Goal: Use online tool/utility: Utilize a website feature to perform a specific function

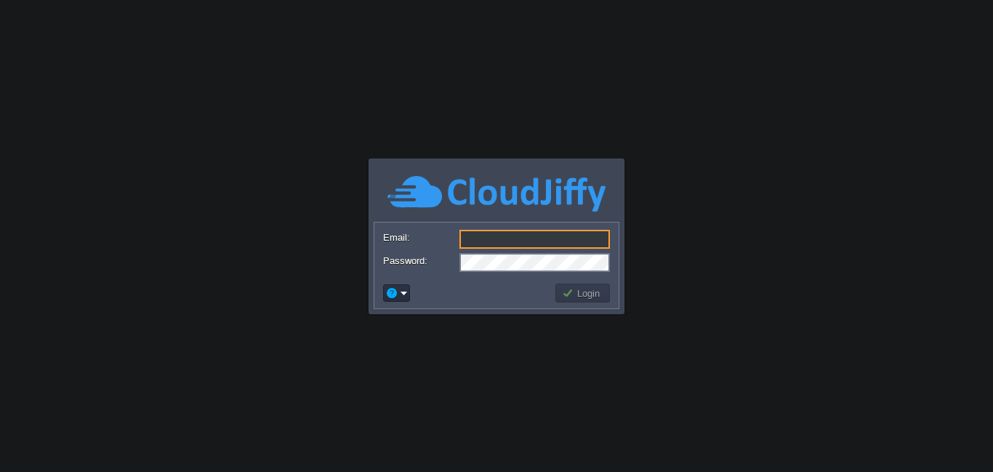
click at [545, 249] on div at bounding box center [496, 240] width 227 height 20
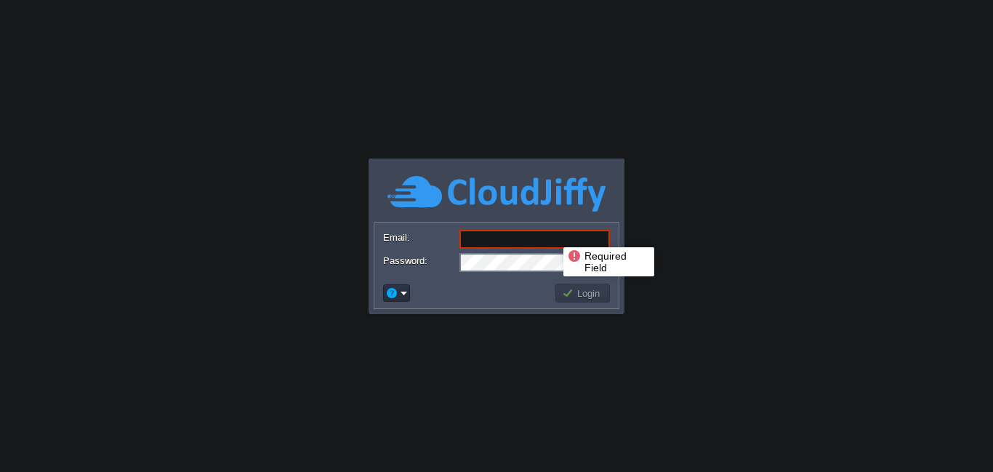
click at [552, 234] on input "Email:" at bounding box center [534, 239] width 150 height 19
type input "[DOMAIN_NAME][EMAIL_ADDRESS][DOMAIN_NAME]"
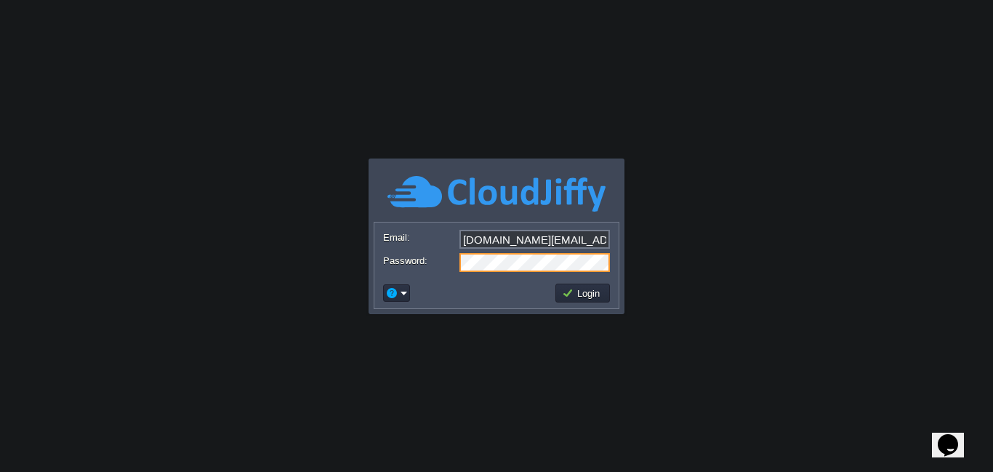
click at [775, 190] on body "Application Platform v.8.10.2 Required Field Email: kalkisoft.digital@gmail.com…" at bounding box center [496, 236] width 993 height 472
click at [591, 295] on button "Login" at bounding box center [583, 292] width 42 height 13
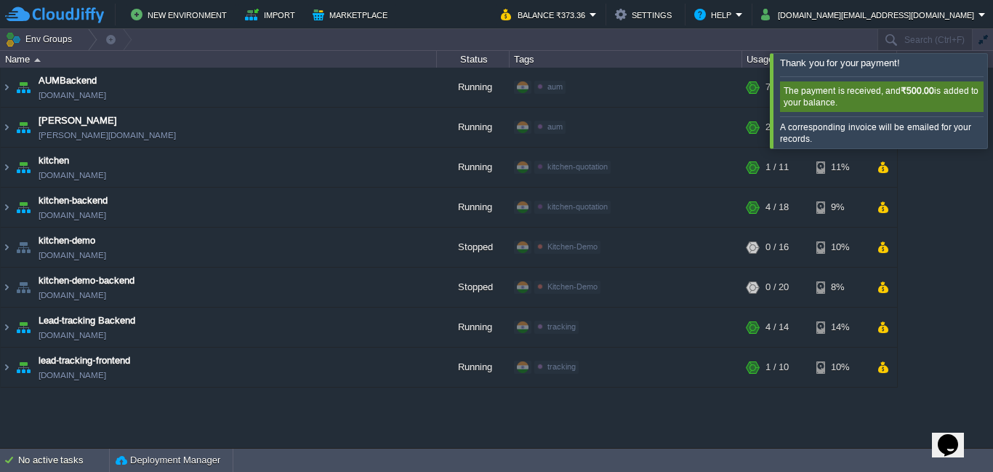
click at [992, 84] on div at bounding box center [1010, 100] width 0 height 94
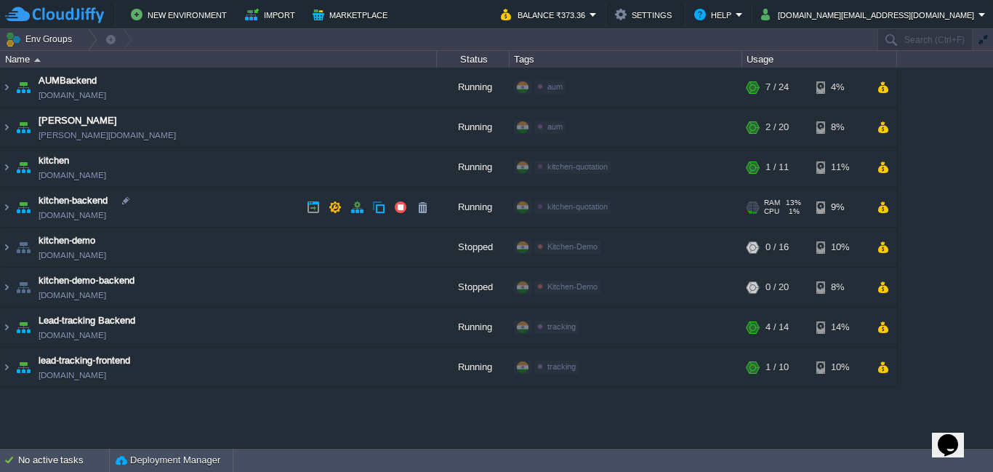
click at [13, 206] on img at bounding box center [23, 206] width 20 height 39
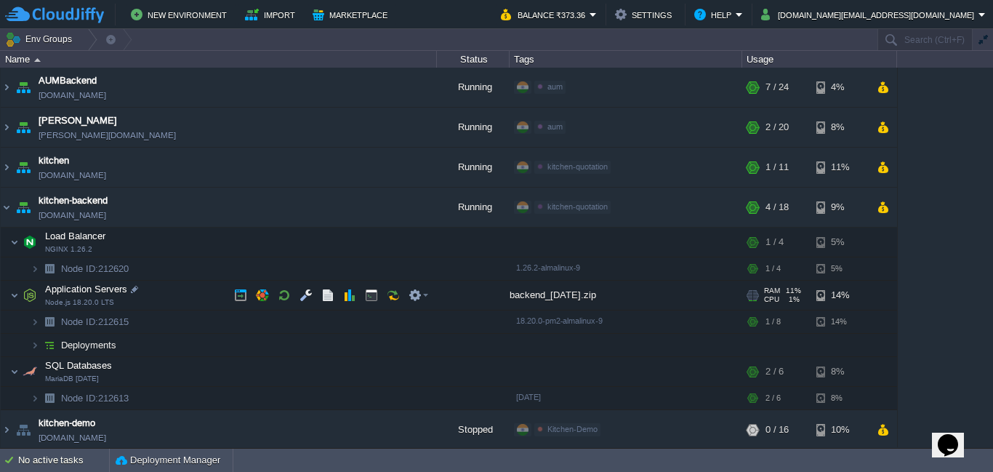
click at [160, 302] on td "Application Servers Node.js 18.20.0 LTS" at bounding box center [219, 296] width 436 height 30
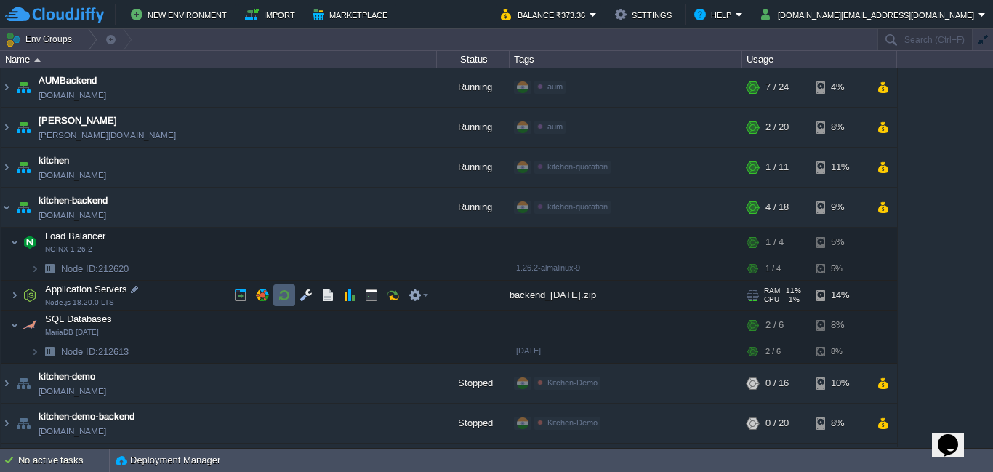
click at [289, 298] on button "button" at bounding box center [284, 295] width 13 height 13
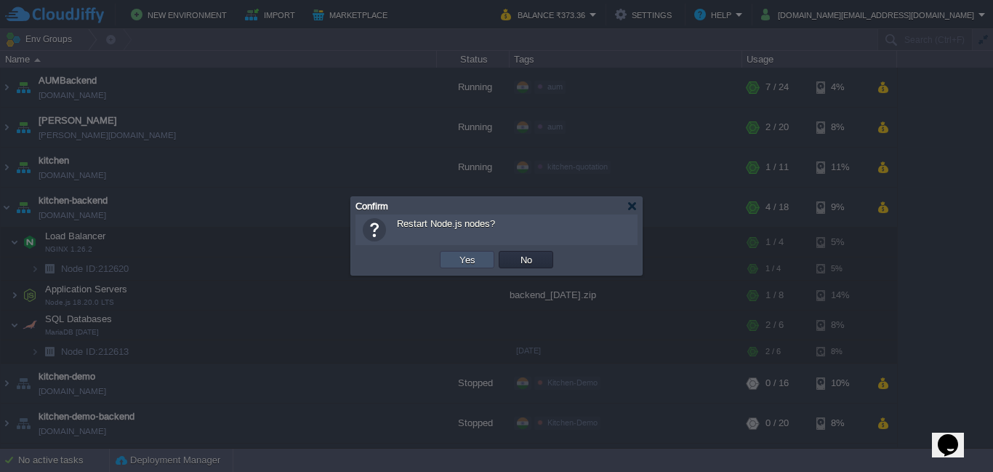
click at [473, 258] on button "Yes" at bounding box center [467, 259] width 25 height 13
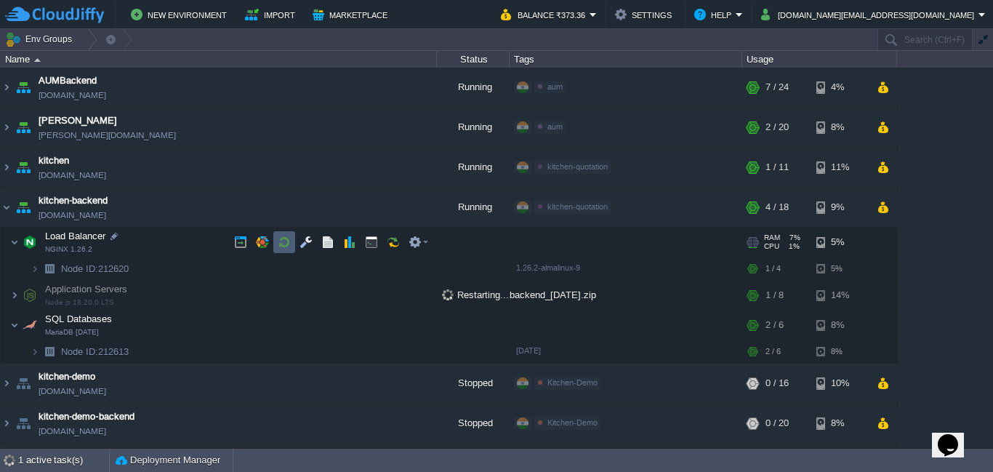
click at [291, 242] on td at bounding box center [284, 242] width 22 height 22
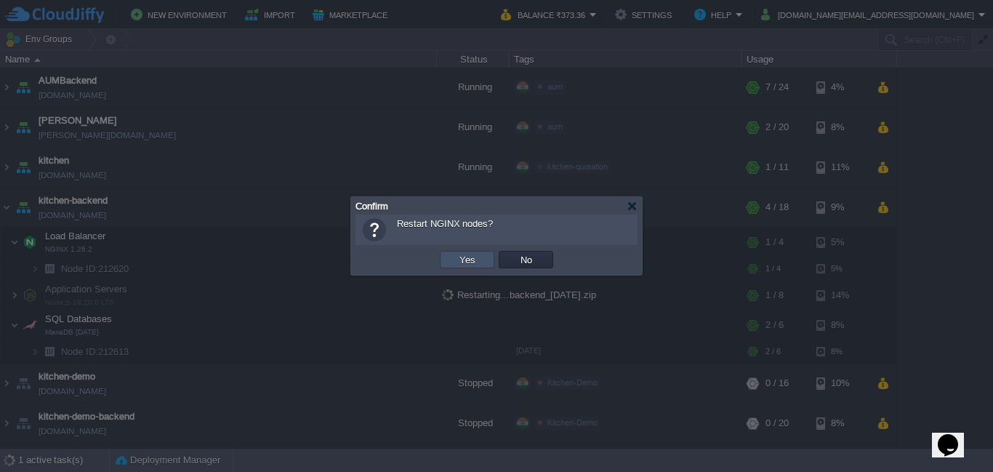
click at [475, 265] on button "Yes" at bounding box center [467, 259] width 25 height 13
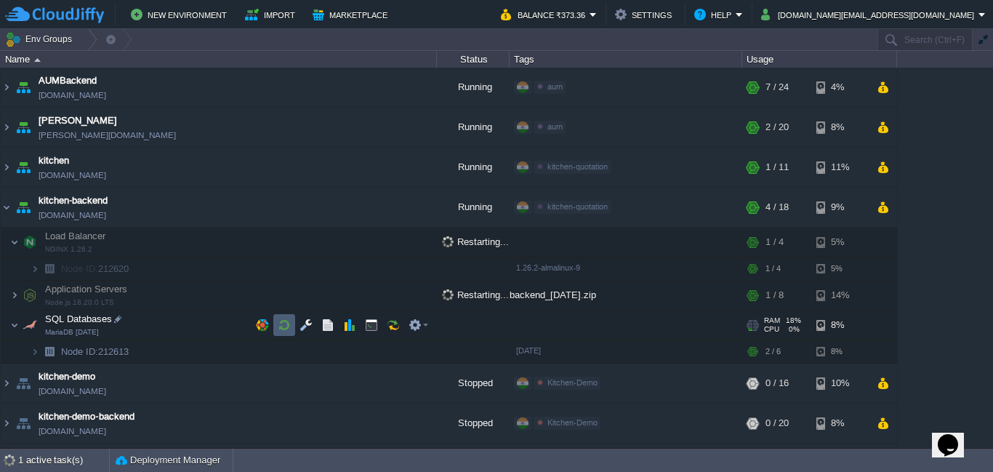
click at [288, 328] on button "button" at bounding box center [284, 324] width 13 height 13
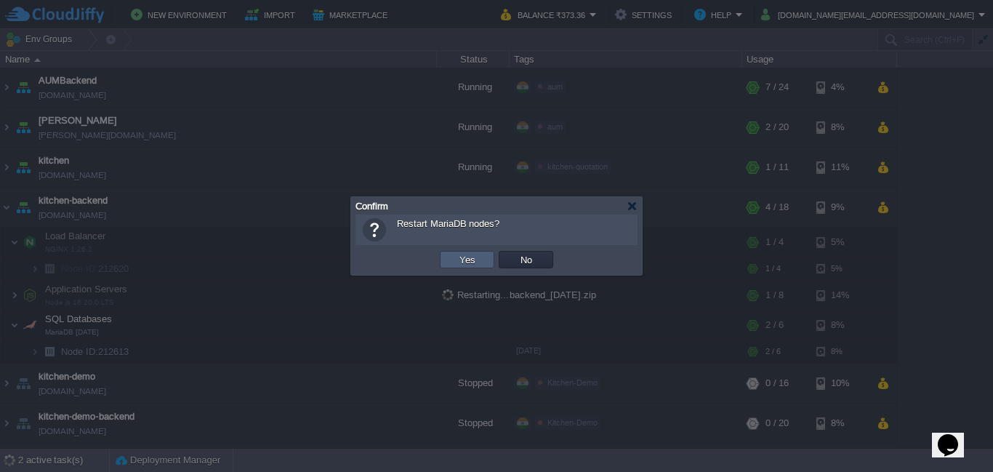
click at [480, 256] on td "Yes" at bounding box center [467, 259] width 55 height 17
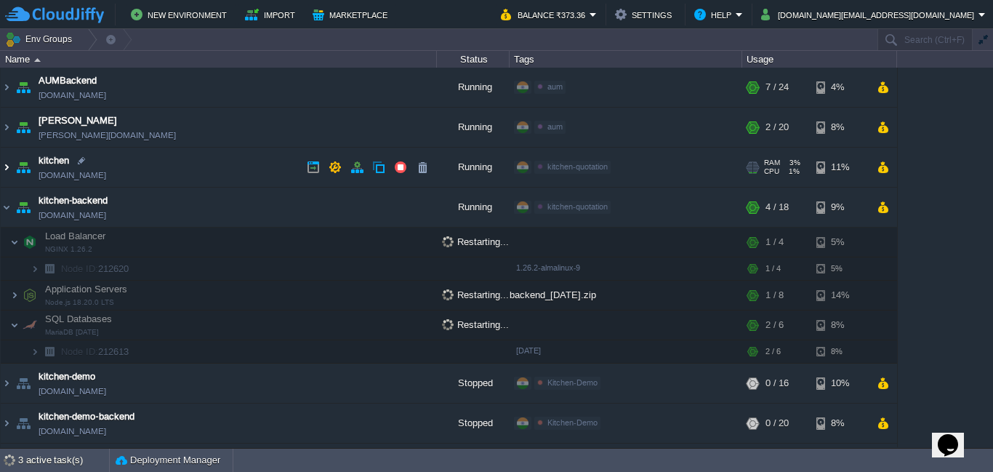
click at [8, 169] on img at bounding box center [7, 167] width 12 height 39
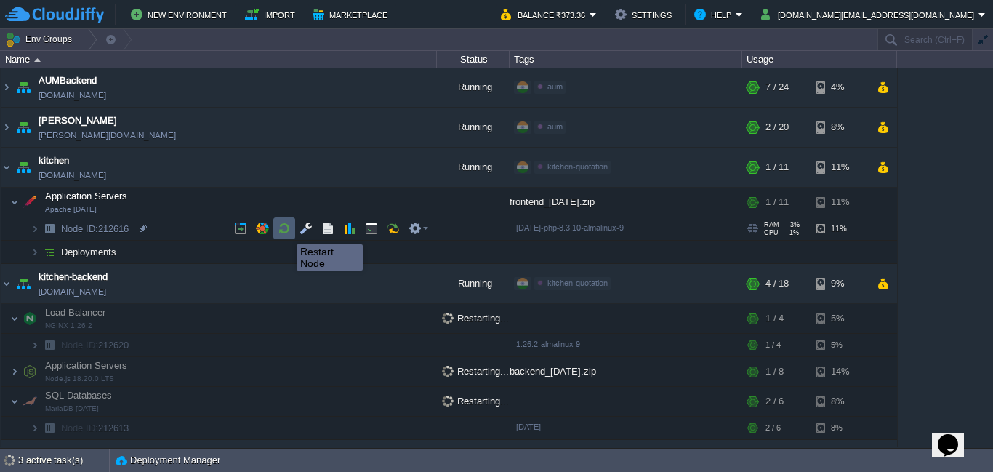
click at [286, 231] on button "button" at bounding box center [284, 228] width 13 height 13
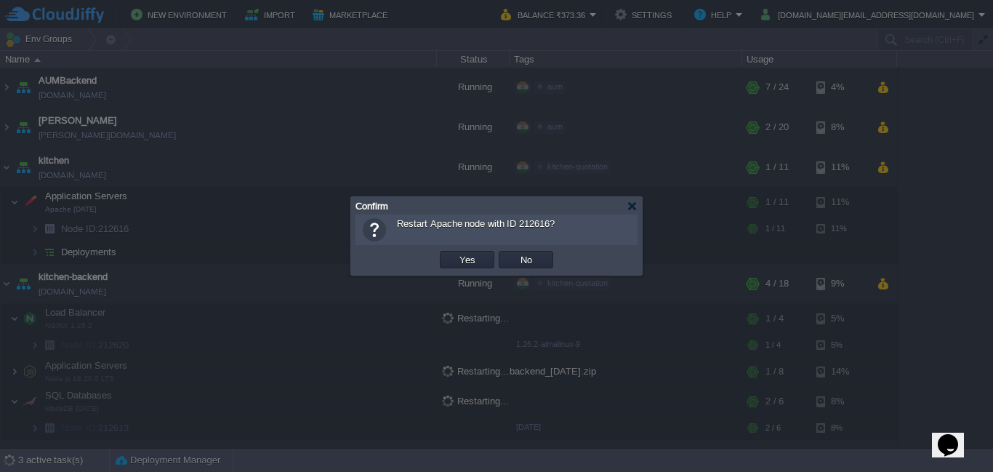
click at [286, 231] on div at bounding box center [496, 236] width 993 height 472
click at [479, 262] on td "Yes" at bounding box center [467, 259] width 55 height 17
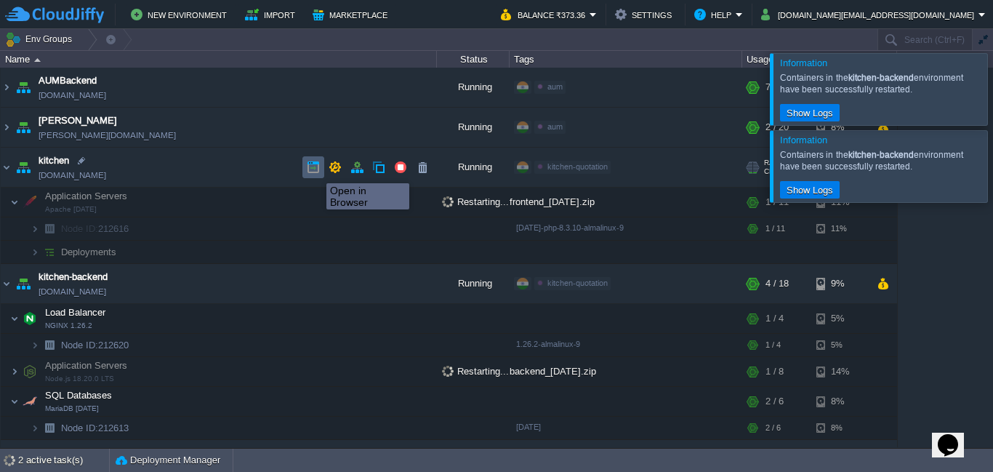
click at [315, 170] on button "button" at bounding box center [313, 167] width 13 height 13
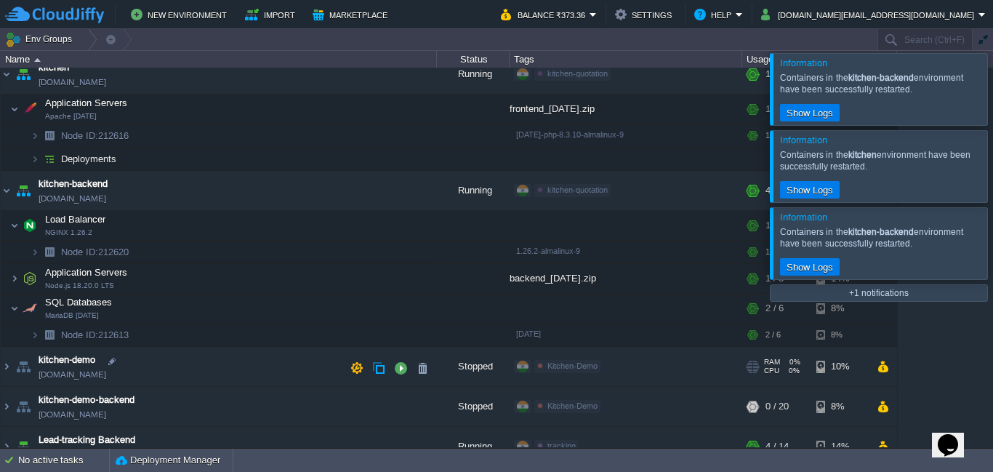
scroll to position [153, 0]
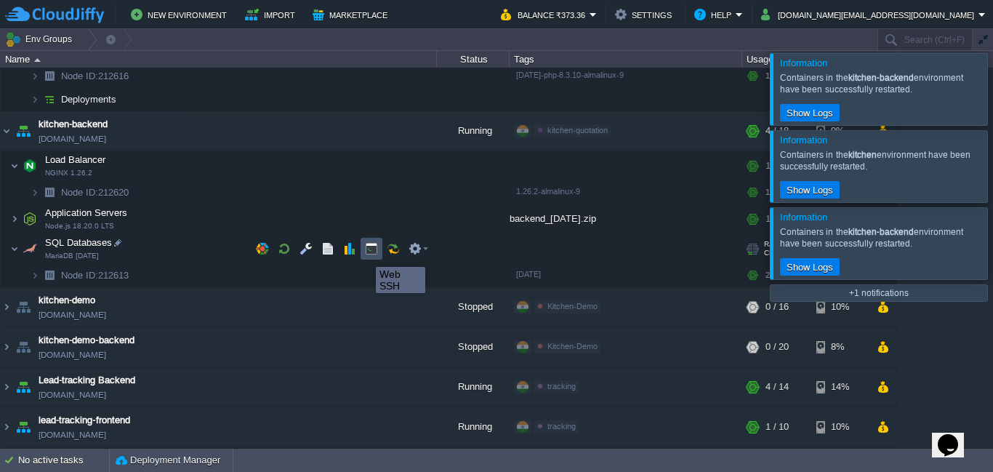
click at [369, 253] on button "button" at bounding box center [371, 248] width 13 height 13
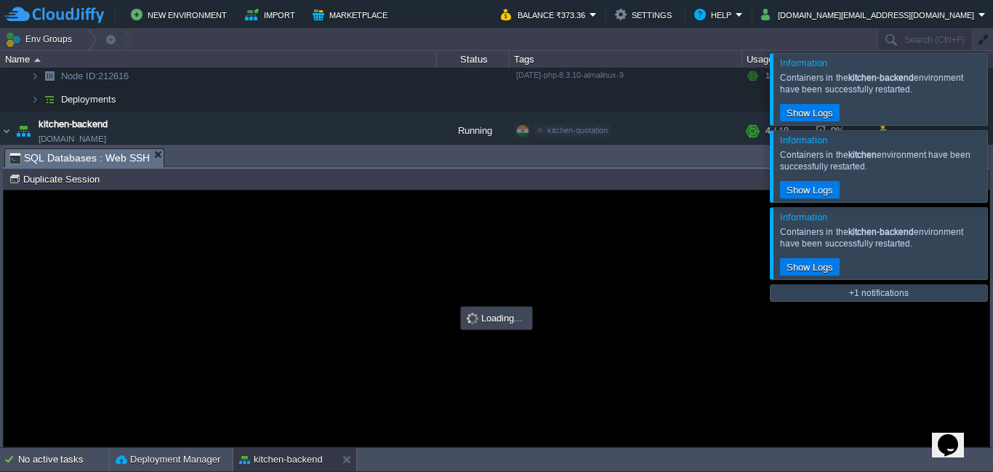
scroll to position [0, 0]
type input "#000000"
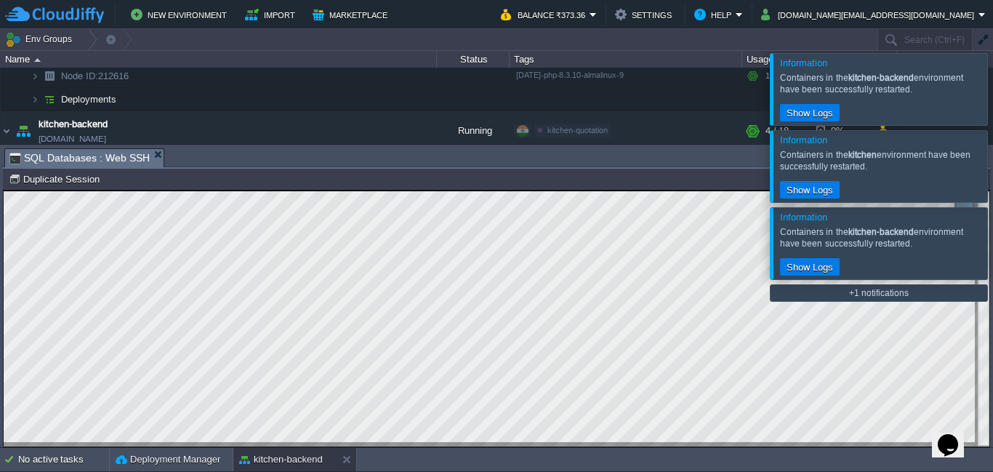
click at [992, 89] on div at bounding box center [1010, 88] width 0 height 71
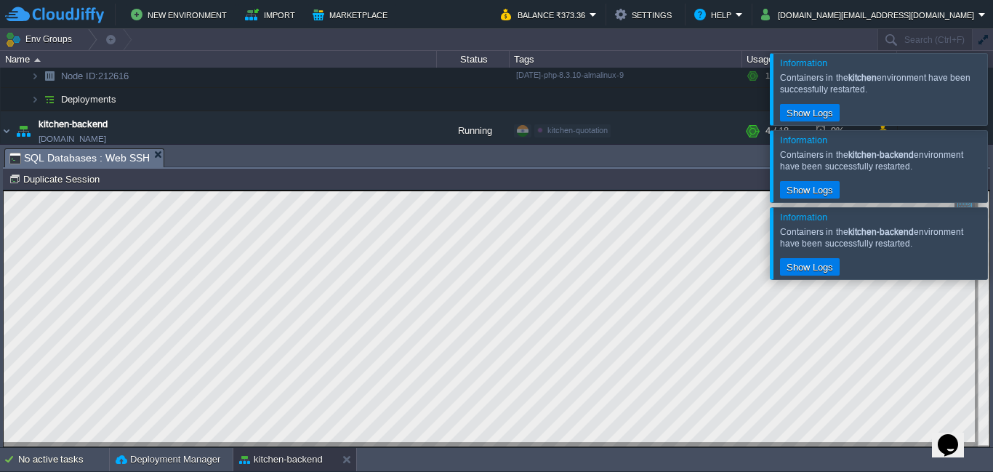
click at [992, 89] on div at bounding box center [1010, 88] width 0 height 71
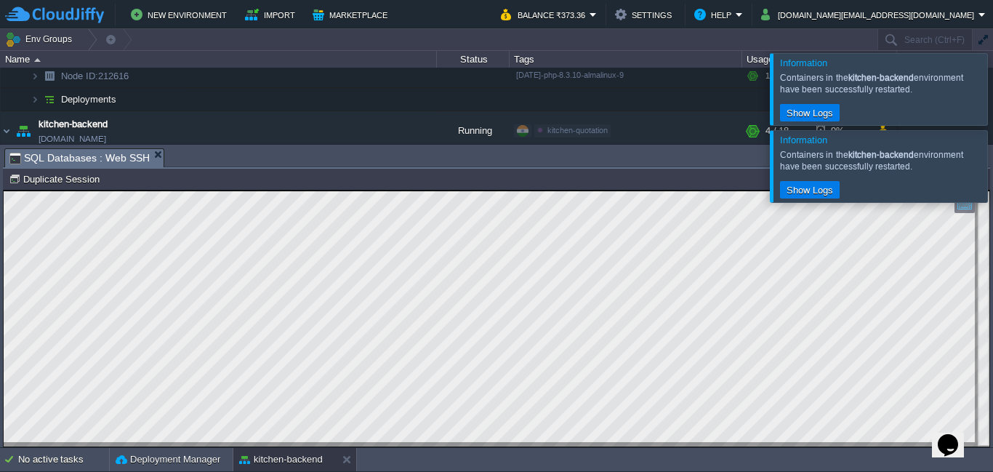
click at [992, 89] on div at bounding box center [1010, 88] width 0 height 71
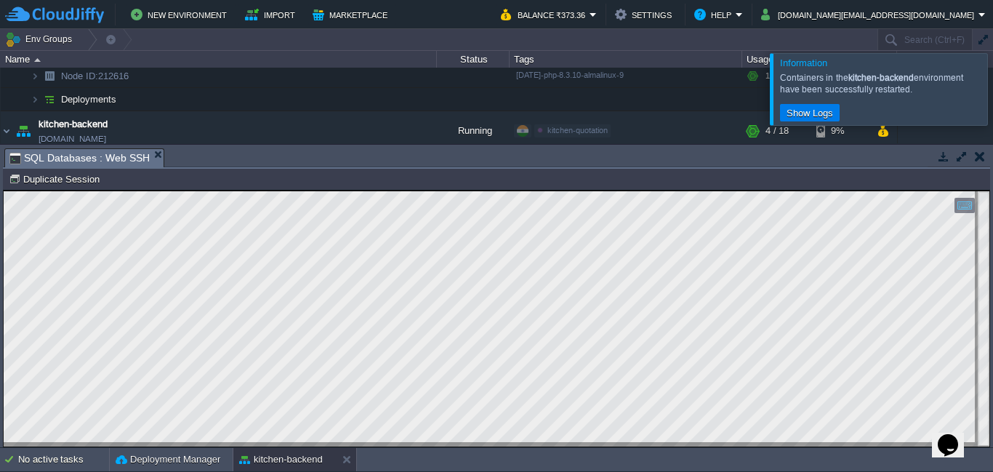
click at [992, 89] on div at bounding box center [1010, 88] width 0 height 71
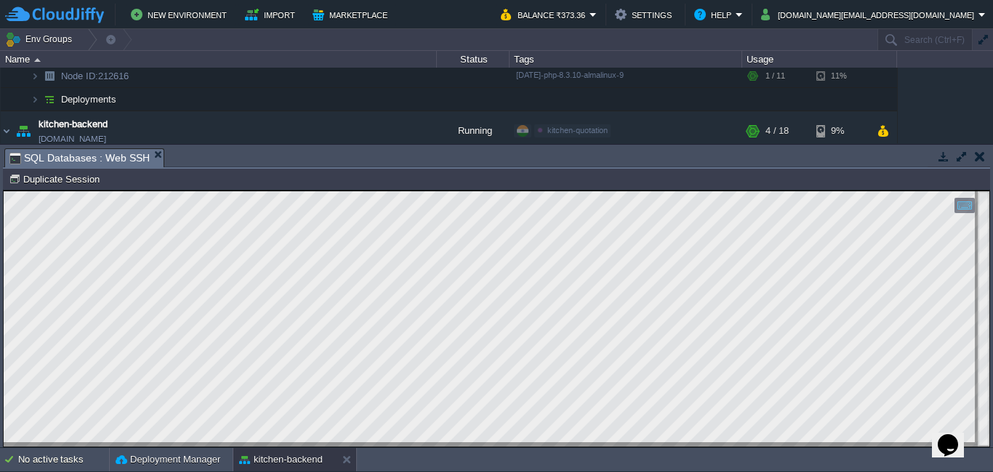
click at [978, 164] on td at bounding box center [979, 156] width 18 height 17
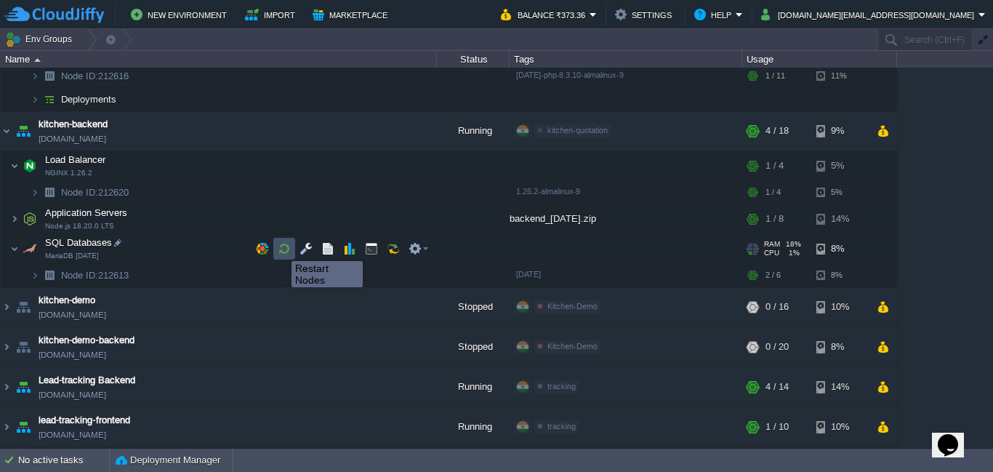
click at [281, 248] on button "button" at bounding box center [284, 248] width 13 height 13
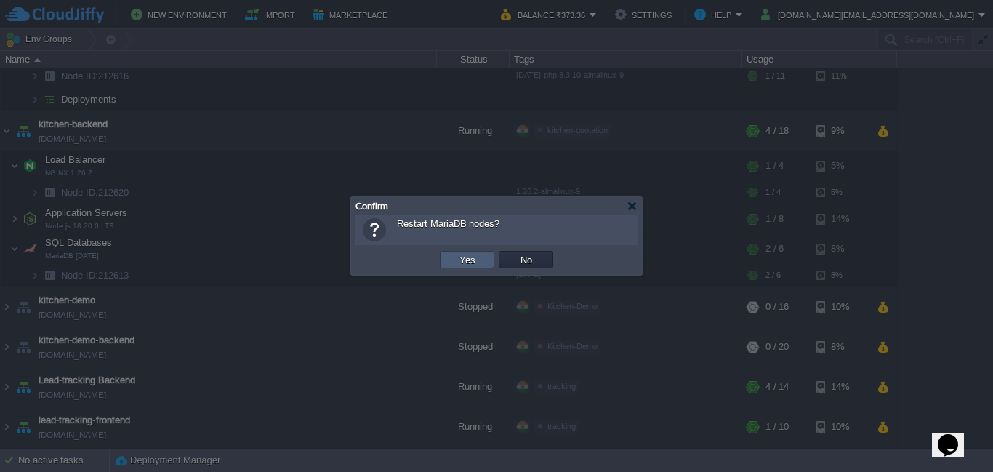
click at [486, 261] on td "Yes" at bounding box center [467, 259] width 55 height 17
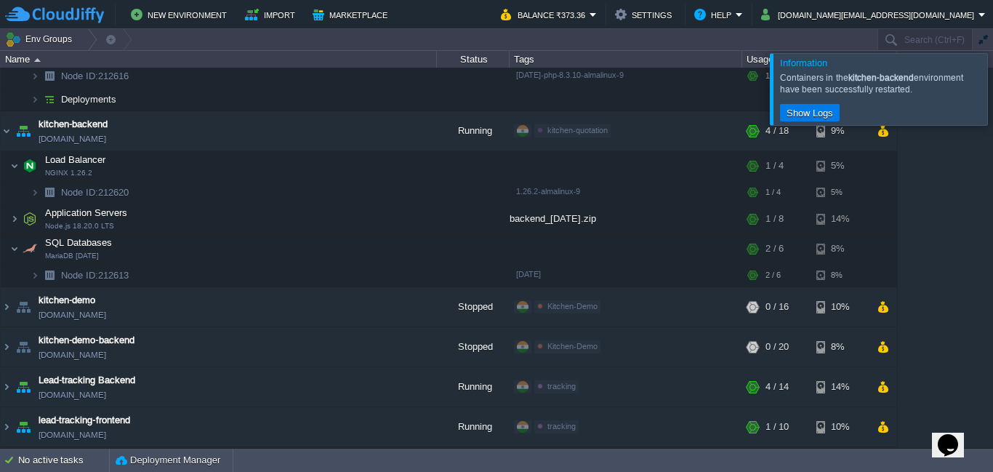
click at [992, 89] on div at bounding box center [1010, 88] width 0 height 71
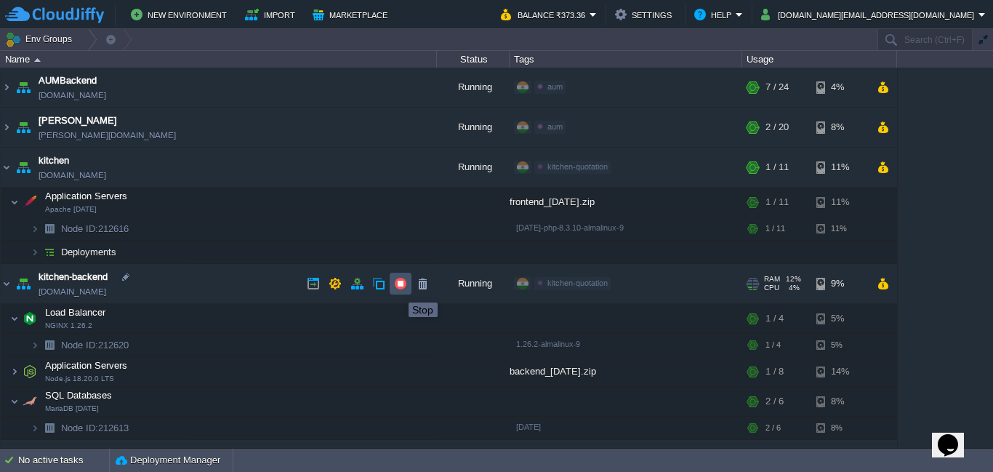
click at [398, 286] on button "button" at bounding box center [400, 283] width 13 height 13
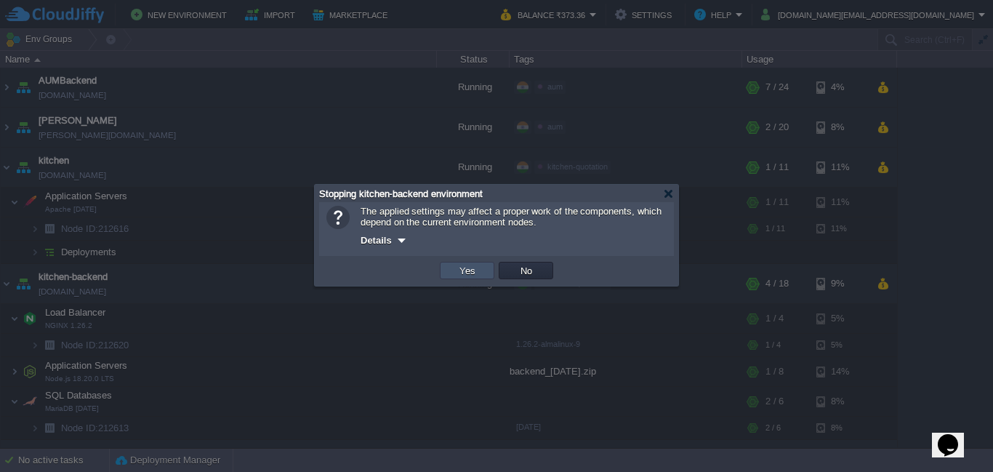
click at [469, 275] on button "Yes" at bounding box center [467, 270] width 25 height 13
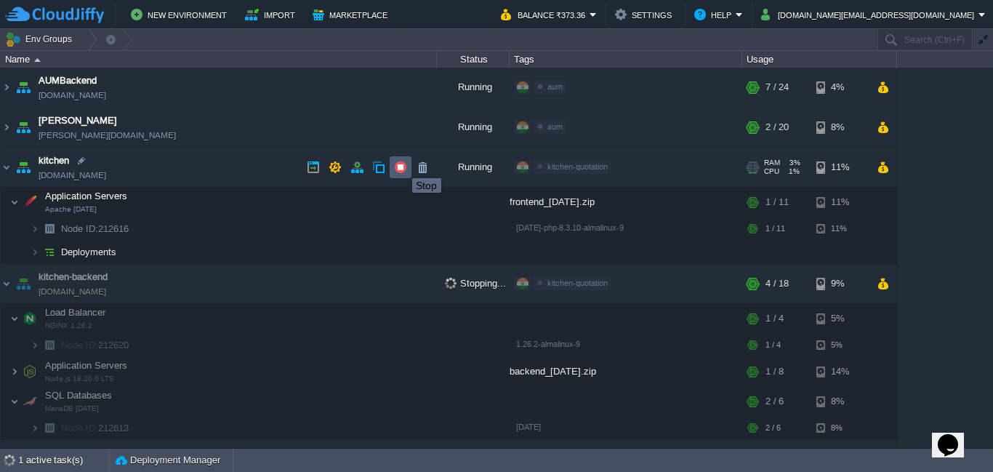
click at [401, 165] on button "button" at bounding box center [400, 167] width 13 height 13
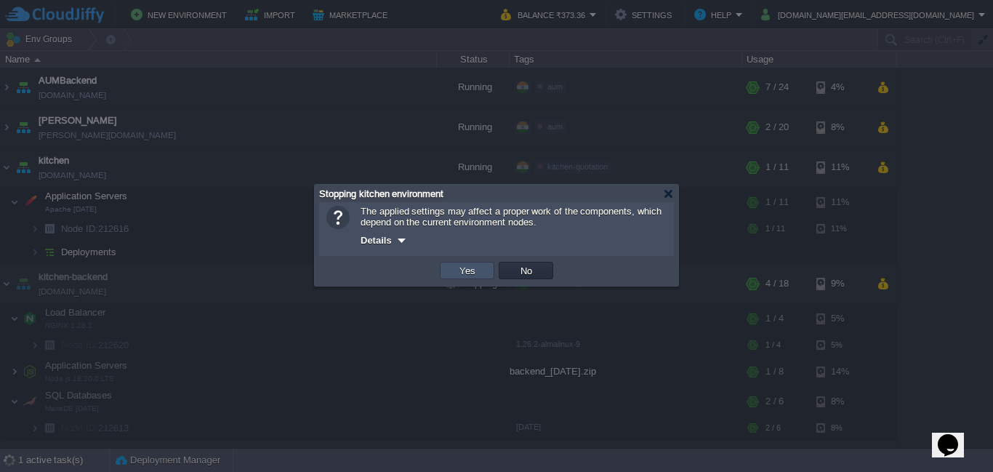
click at [468, 277] on button "Yes" at bounding box center [467, 270] width 25 height 13
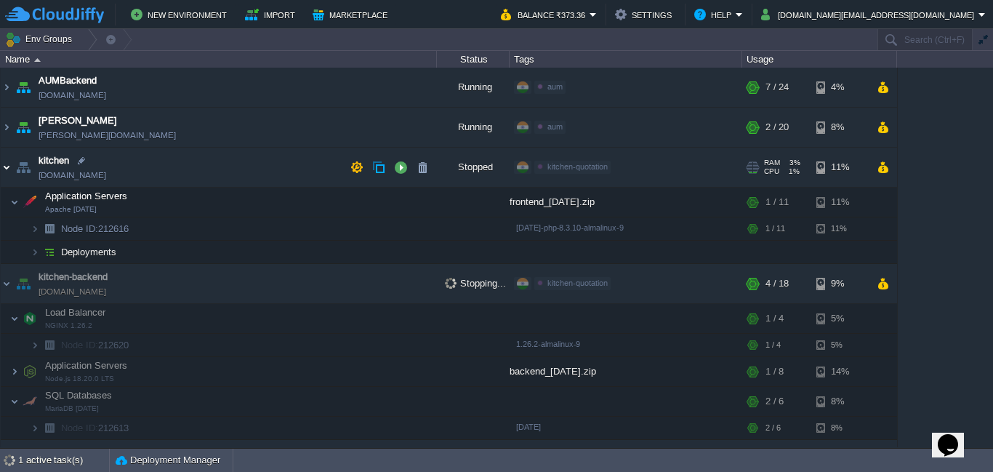
click at [12, 171] on img at bounding box center [7, 167] width 12 height 39
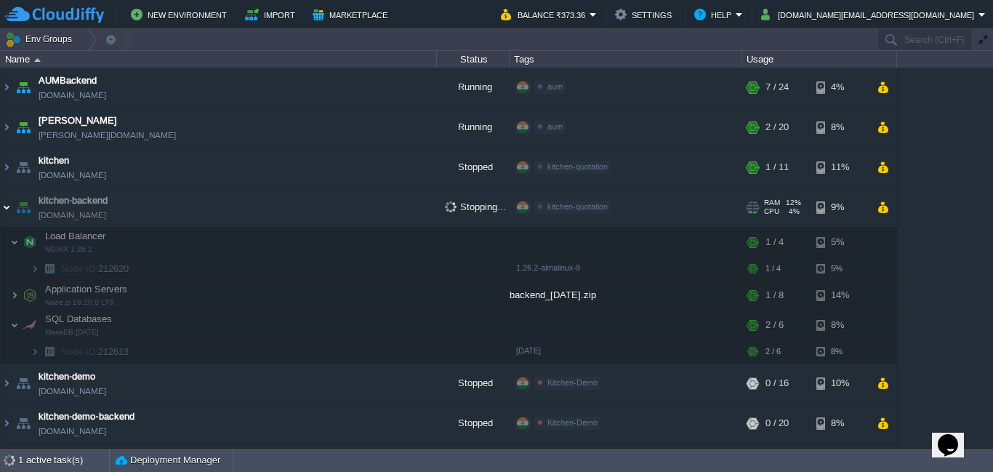
click at [11, 208] on img at bounding box center [7, 206] width 12 height 39
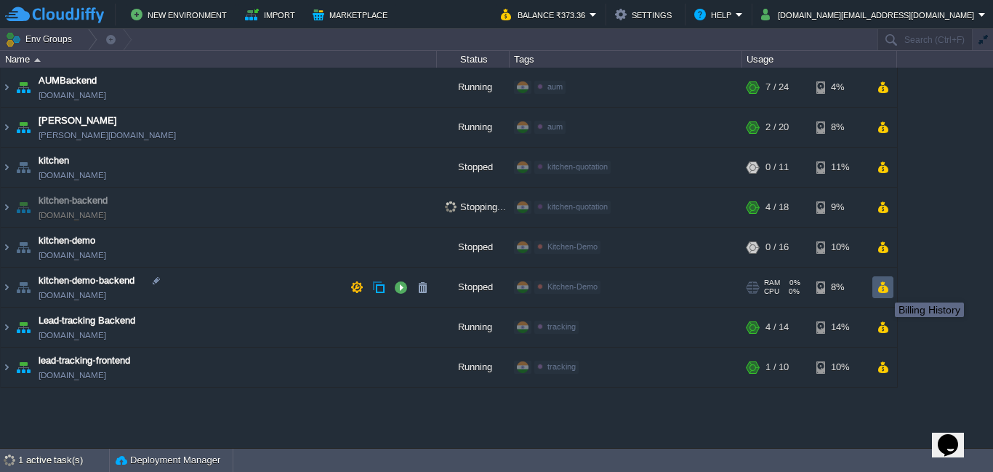
click at [884, 289] on button "button" at bounding box center [882, 287] width 12 height 13
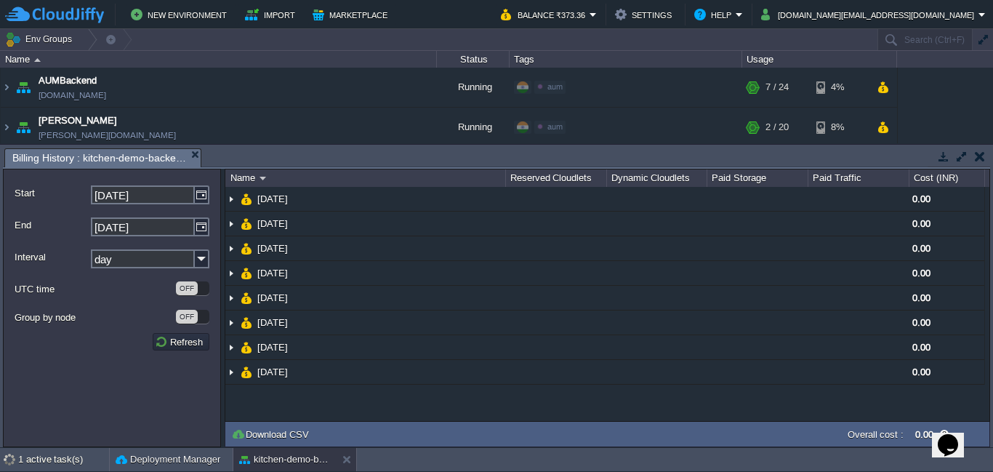
click at [983, 161] on button "button" at bounding box center [980, 156] width 10 height 13
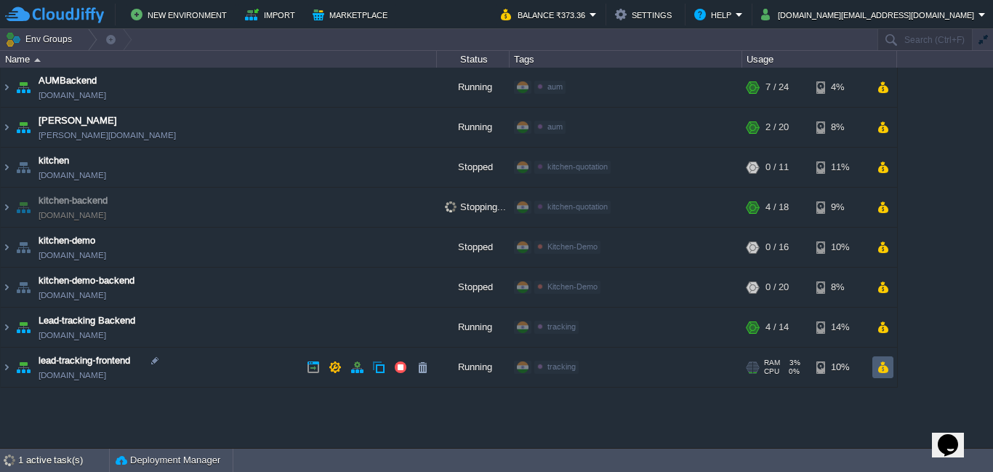
click at [883, 372] on button "button" at bounding box center [882, 366] width 12 height 13
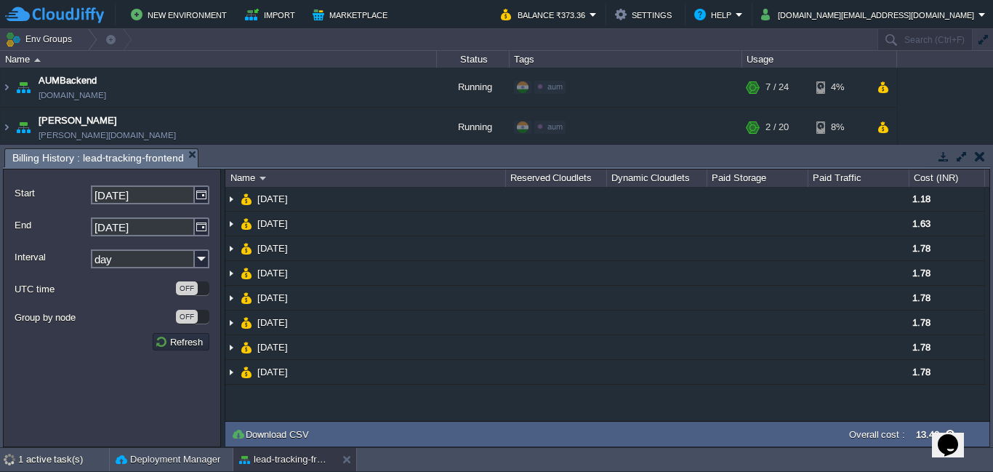
click at [980, 158] on button "button" at bounding box center [980, 156] width 10 height 13
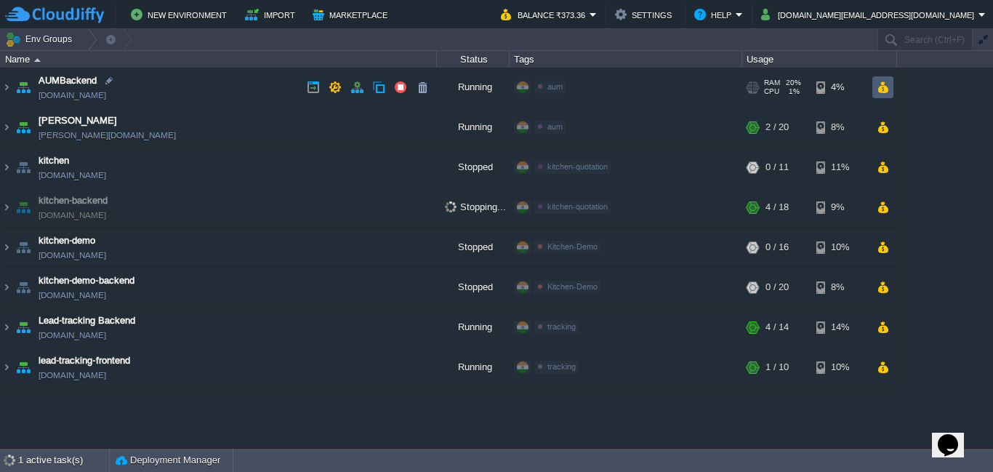
click at [882, 94] on td at bounding box center [882, 87] width 21 height 22
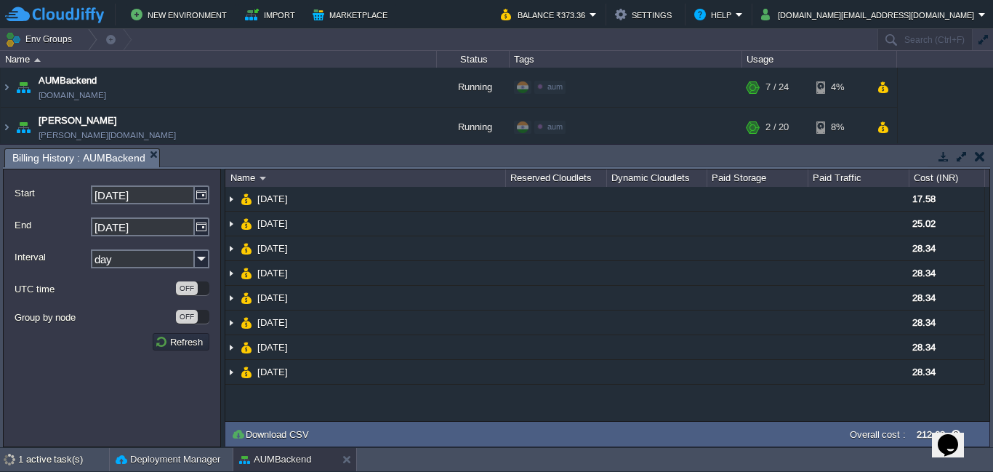
click at [976, 155] on button "button" at bounding box center [980, 156] width 10 height 13
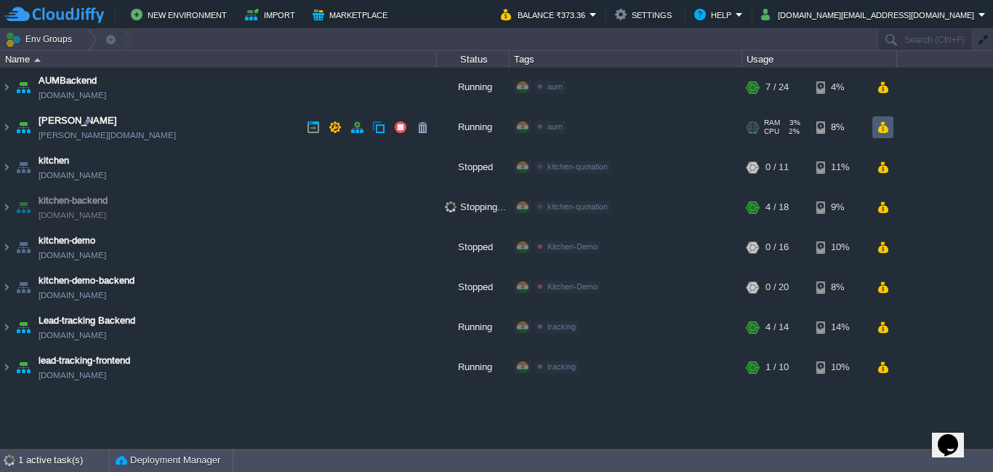
click at [885, 122] on button "button" at bounding box center [882, 127] width 12 height 13
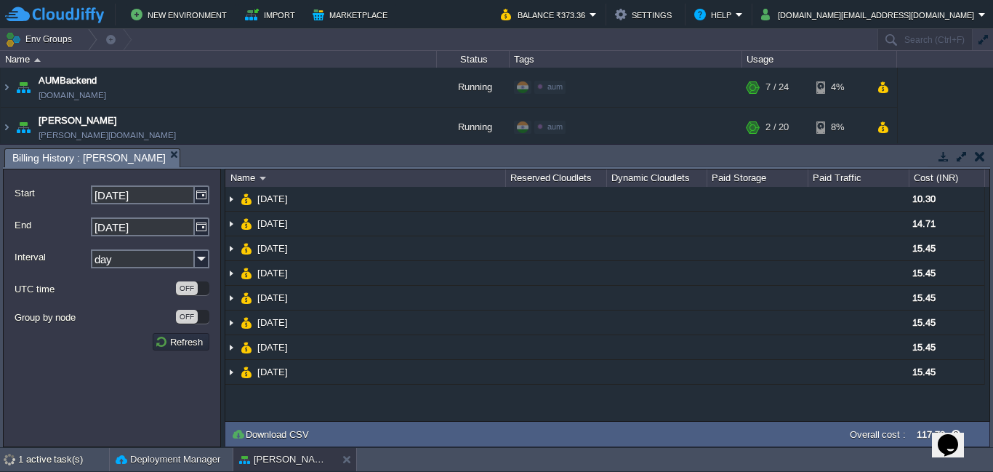
click at [980, 160] on button "button" at bounding box center [980, 156] width 10 height 13
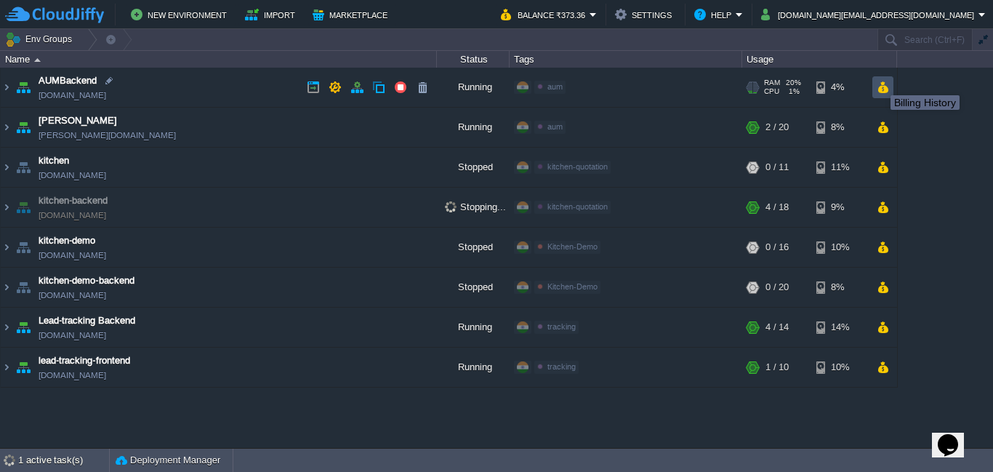
click at [879, 82] on button "button" at bounding box center [882, 87] width 12 height 13
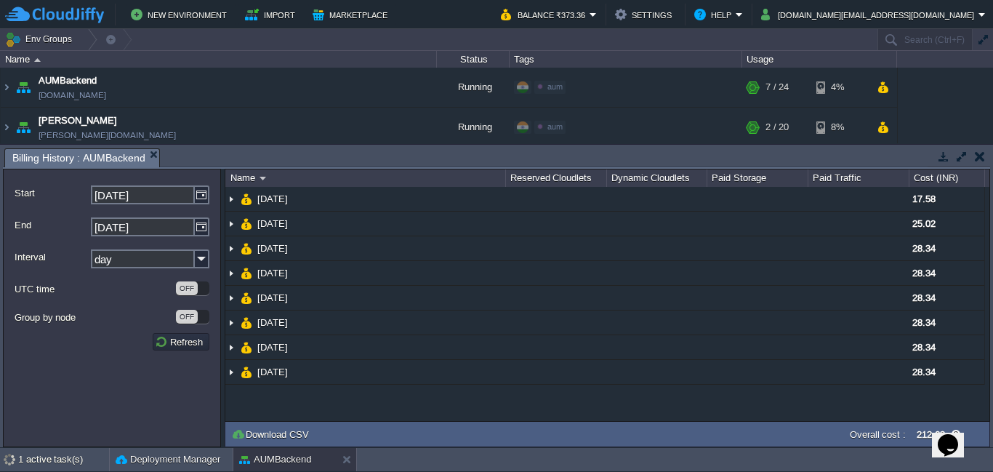
click at [979, 165] on div at bounding box center [958, 158] width 62 height 20
click at [980, 156] on button "button" at bounding box center [980, 156] width 10 height 13
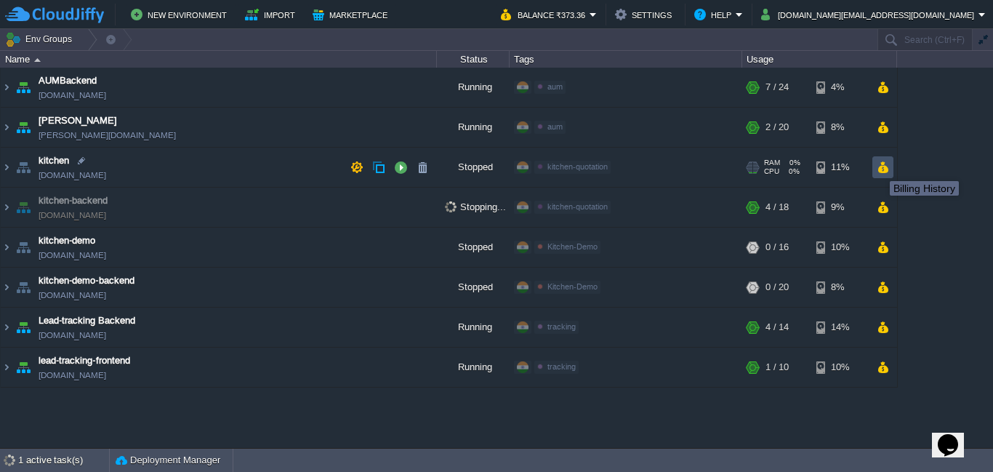
click at [879, 168] on button "button" at bounding box center [882, 167] width 12 height 13
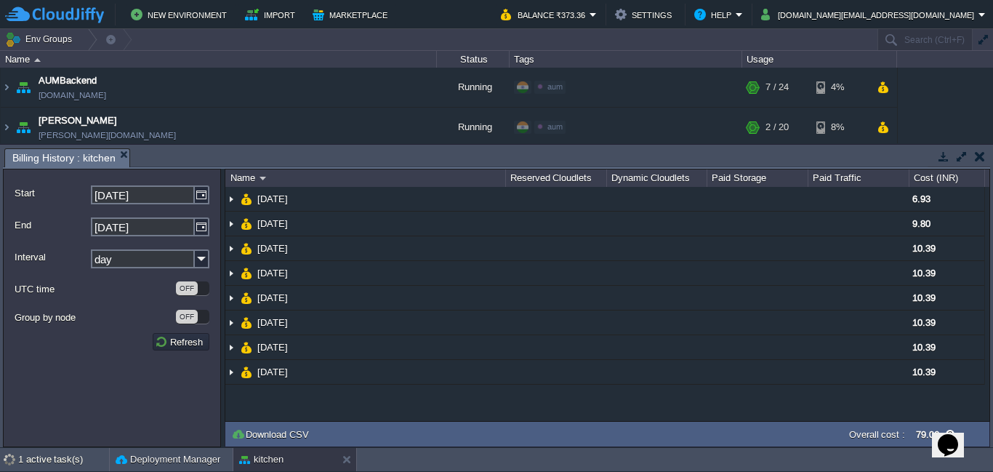
click at [982, 158] on button "button" at bounding box center [980, 156] width 10 height 13
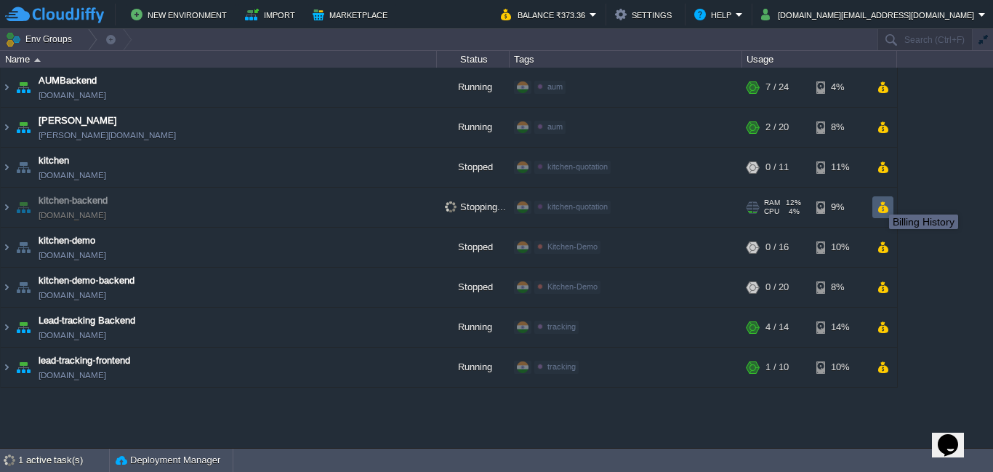
click at [880, 206] on button "button" at bounding box center [882, 207] width 12 height 13
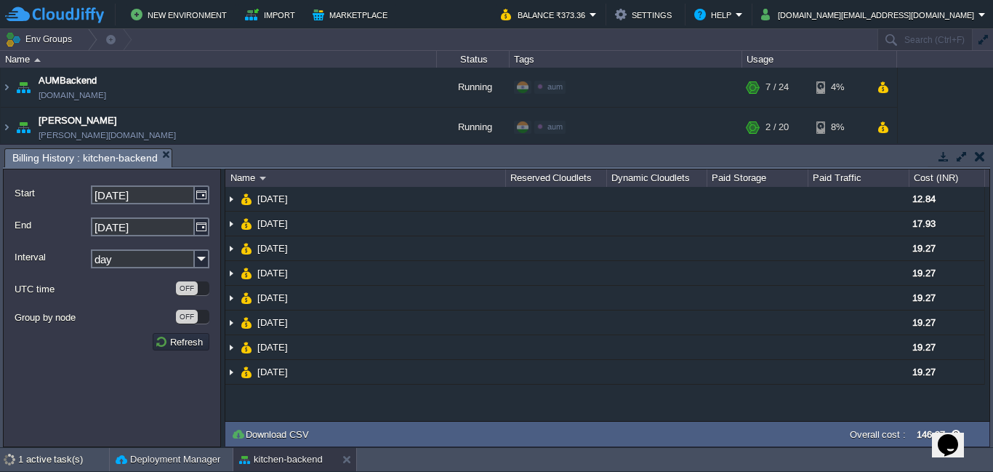
click at [980, 154] on button "button" at bounding box center [980, 156] width 10 height 13
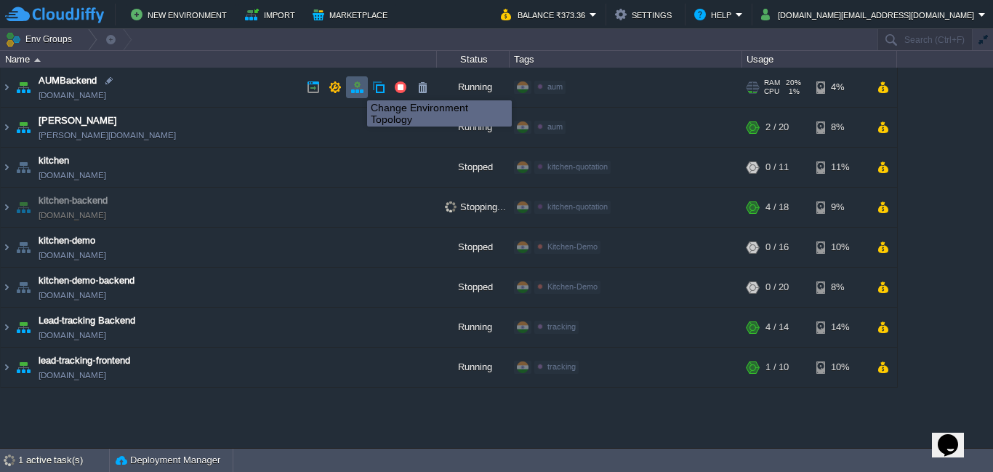
click at [357, 87] on button "button" at bounding box center [356, 87] width 13 height 13
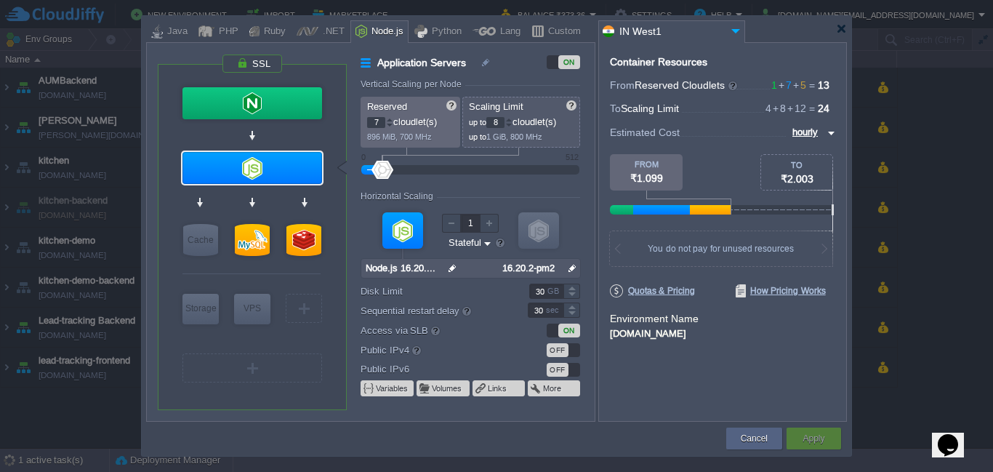
click at [511, 125] on div at bounding box center [508, 125] width 7 height 5
type input "7"
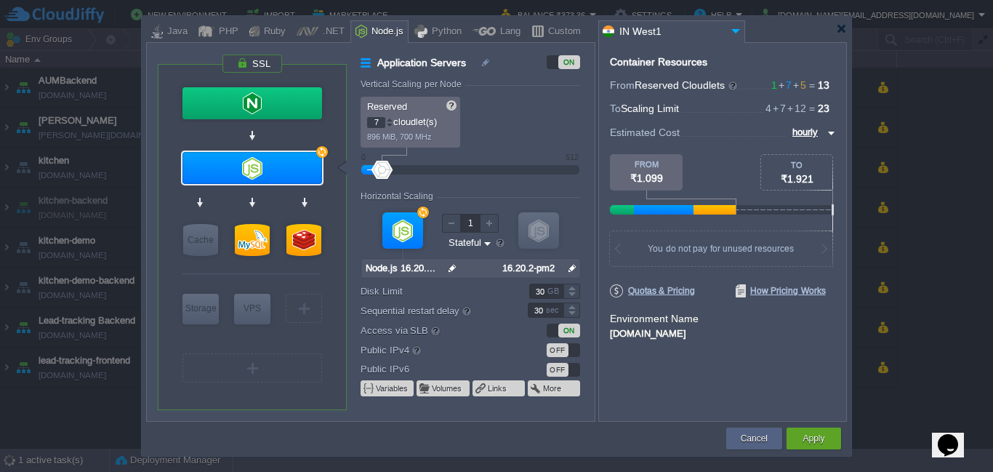
click at [387, 126] on div at bounding box center [389, 125] width 7 height 5
type input "5"
click at [389, 126] on div at bounding box center [389, 125] width 7 height 5
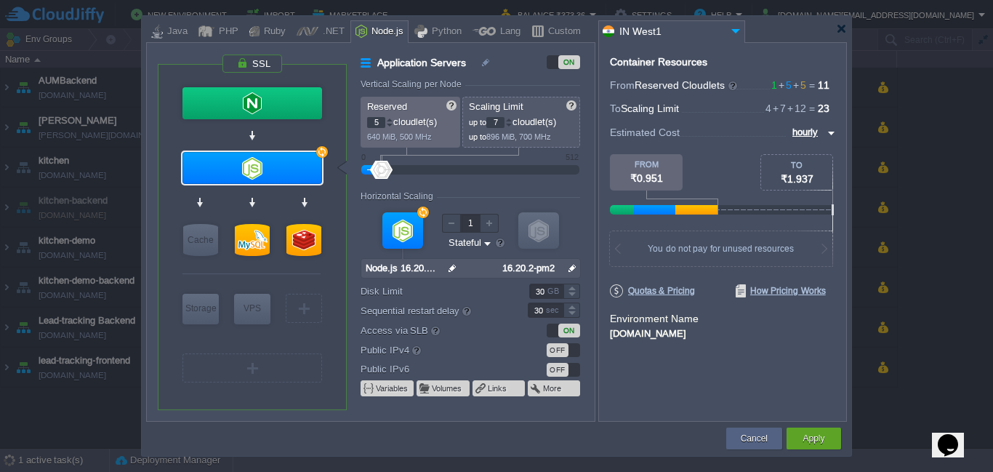
click at [510, 126] on div at bounding box center [508, 125] width 7 height 5
click at [512, 125] on div at bounding box center [508, 125] width 7 height 5
type input "5"
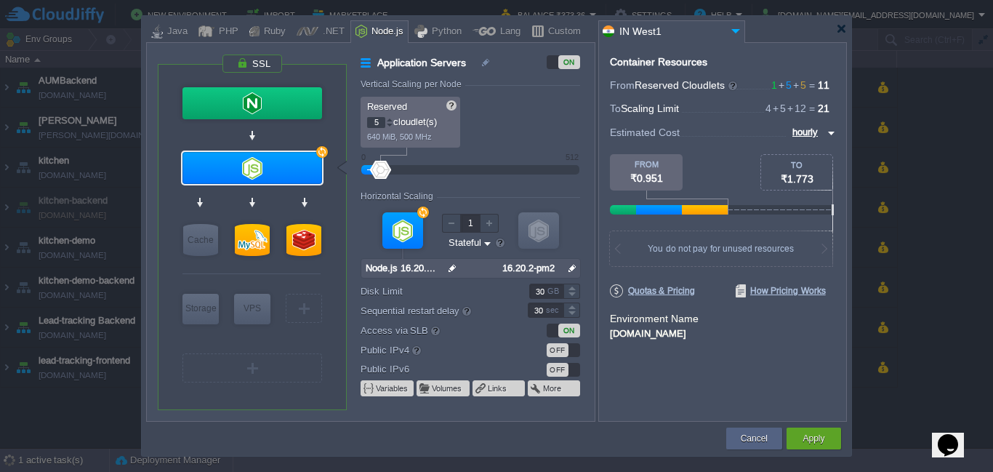
click at [513, 127] on div "Reserved 5 cloudlet(s) 640 MiB, 500 MHz Scaling Limit up to 5 cloudlet(s) up to…" at bounding box center [469, 122] width 219 height 51
click at [823, 430] on div "Apply" at bounding box center [813, 438] width 33 height 22
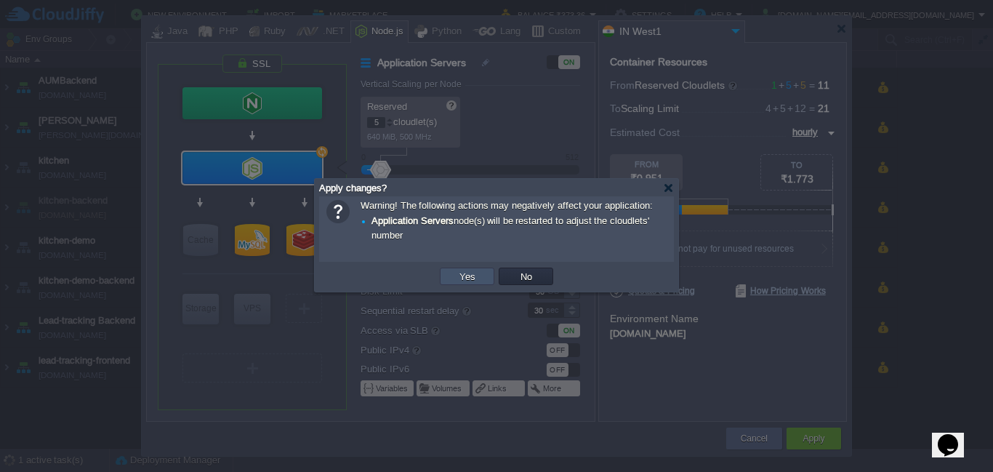
click at [457, 275] on button "Yes" at bounding box center [467, 276] width 25 height 13
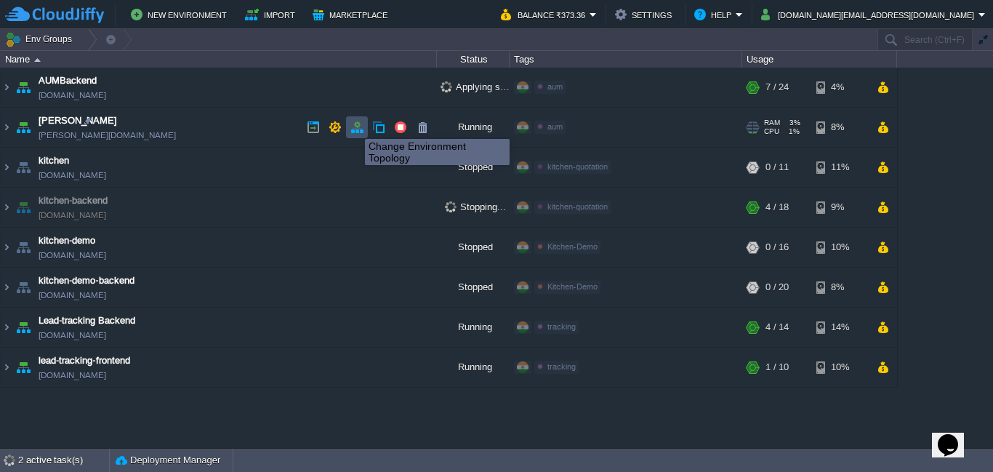
click at [354, 126] on button "button" at bounding box center [356, 127] width 13 height 13
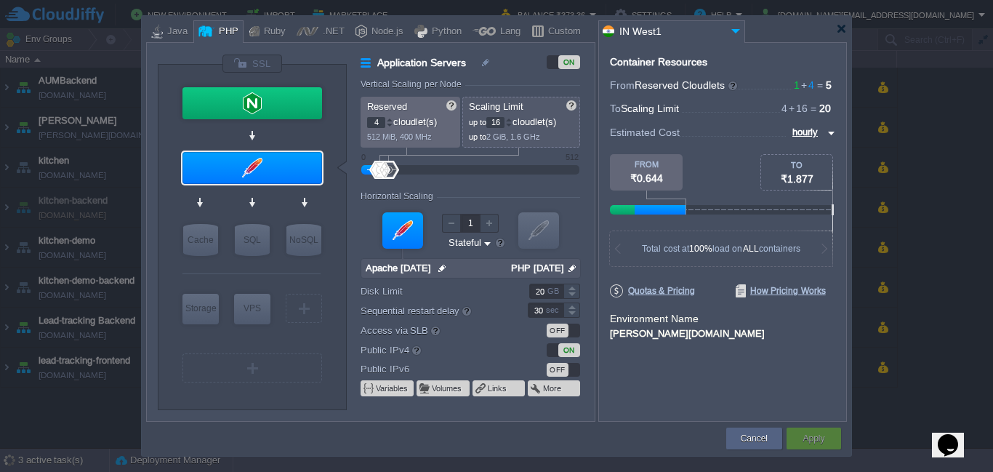
click at [512, 124] on div at bounding box center [508, 125] width 7 height 5
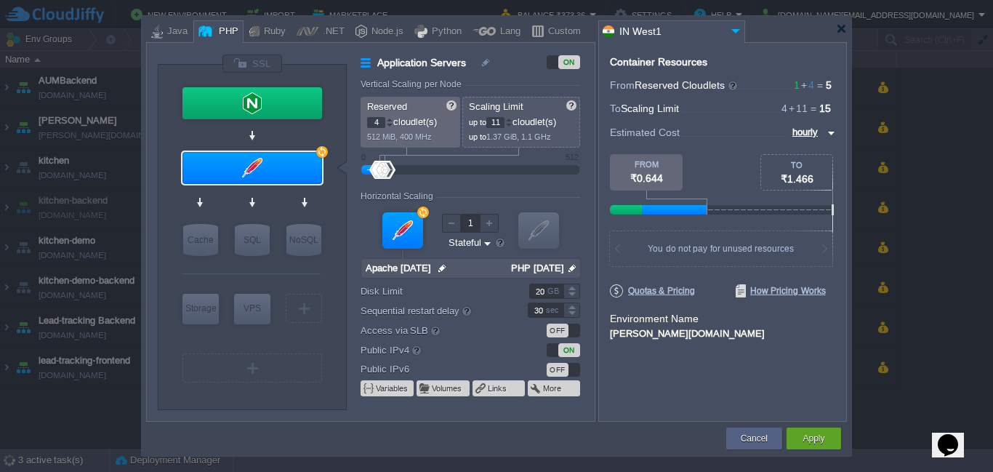
click at [512, 124] on div at bounding box center [508, 125] width 7 height 5
type input "8"
click at [512, 124] on div at bounding box center [508, 125] width 7 height 5
click at [391, 124] on div at bounding box center [389, 125] width 7 height 5
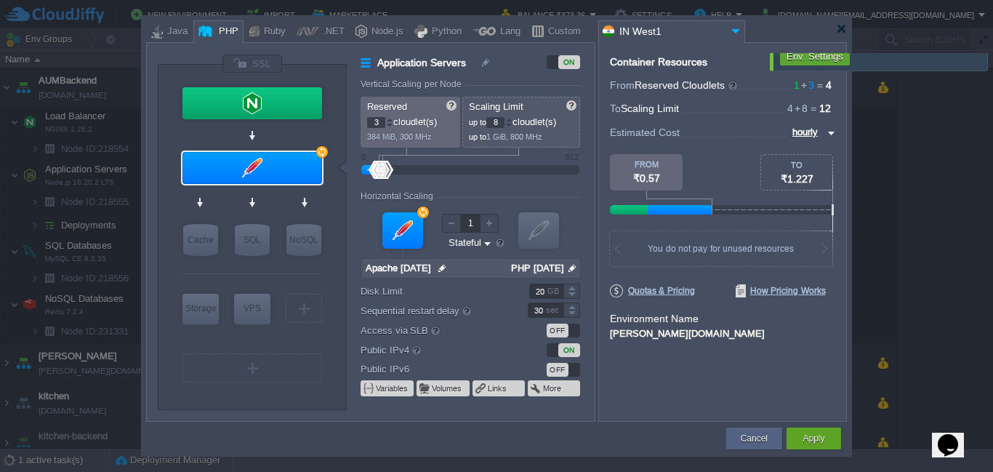
type input "4"
click at [391, 121] on div at bounding box center [389, 119] width 7 height 5
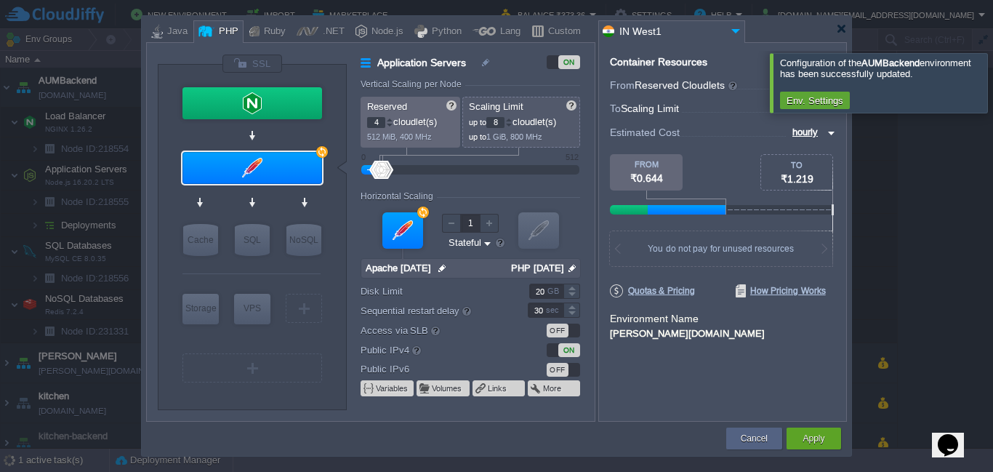
click at [814, 425] on td "Apply" at bounding box center [813, 438] width 59 height 26
click at [814, 440] on button "Apply" at bounding box center [813, 438] width 22 height 15
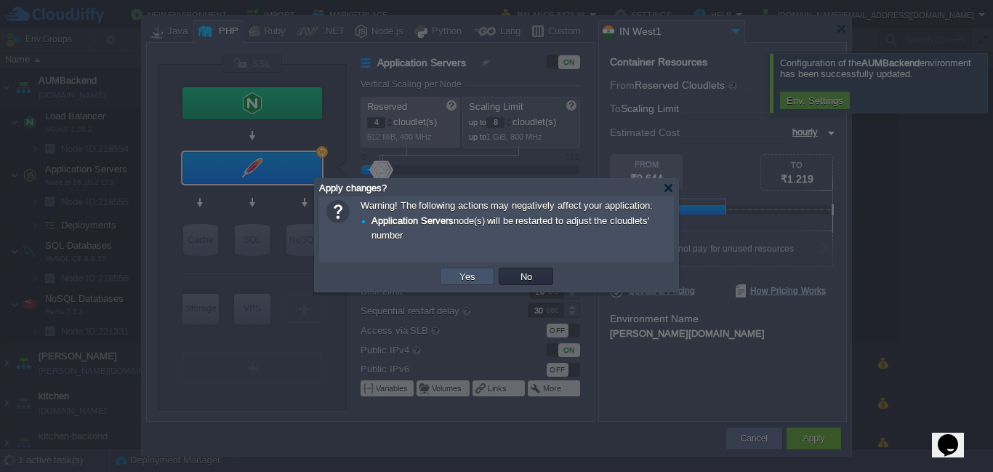
click at [471, 274] on button "Yes" at bounding box center [467, 276] width 25 height 13
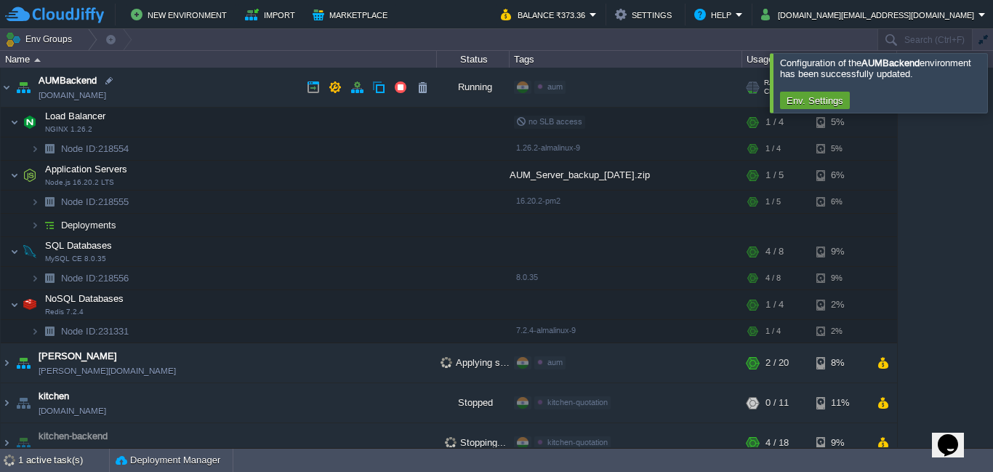
click at [14, 86] on img at bounding box center [23, 87] width 20 height 39
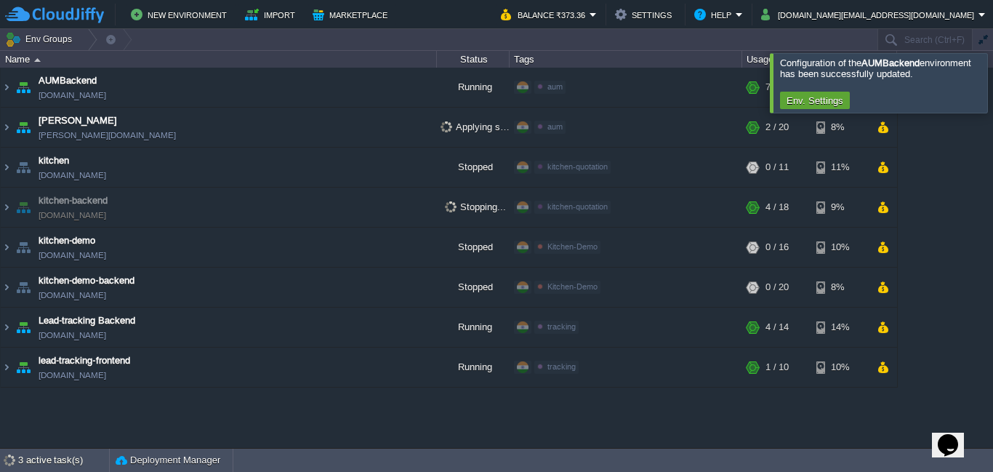
click at [992, 81] on div at bounding box center [1010, 82] width 0 height 59
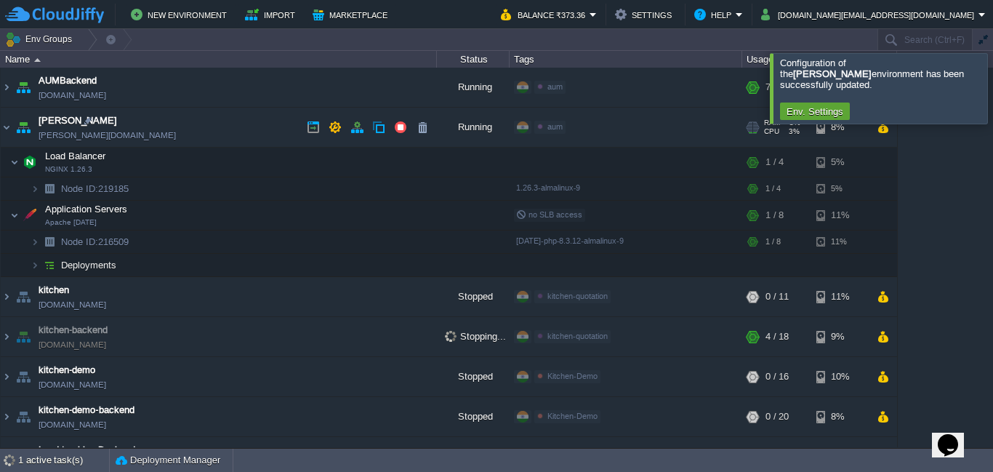
click at [13, 123] on img at bounding box center [23, 127] width 20 height 39
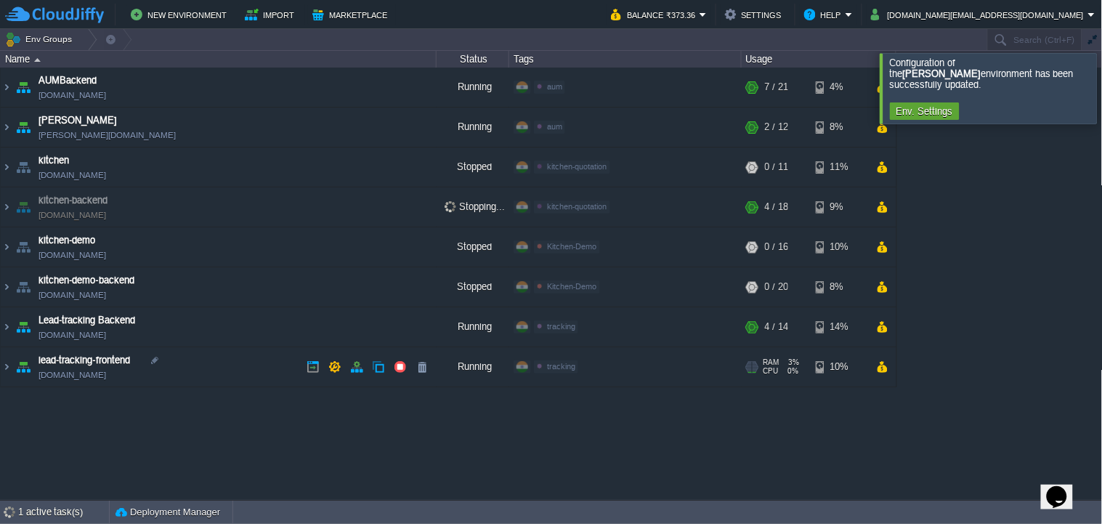
click at [393, 355] on td "lead-tracking-frontend lead-tracking-frontend.cloudjiffy.net" at bounding box center [219, 367] width 436 height 40
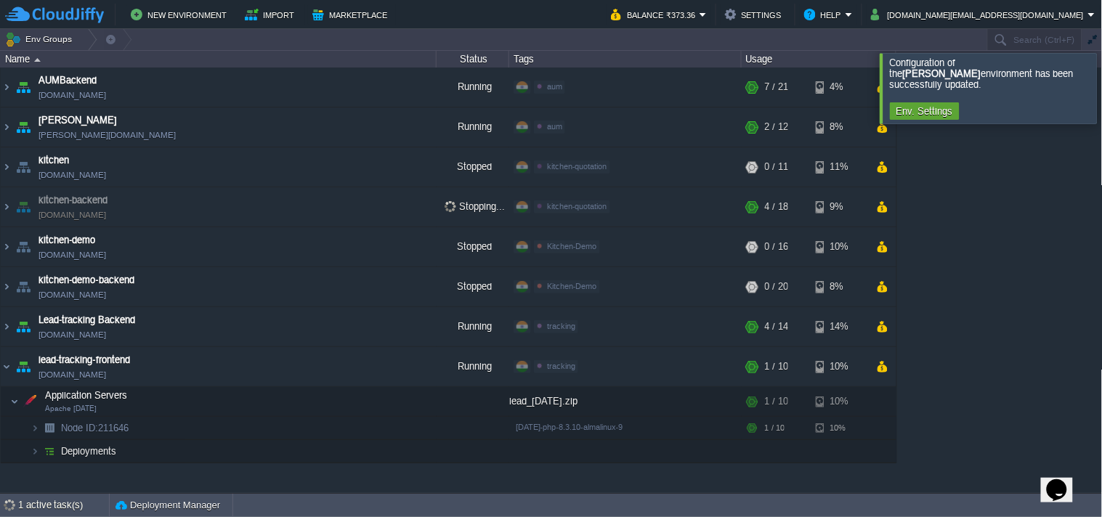
click at [992, 77] on div at bounding box center [1121, 88] width 0 height 70
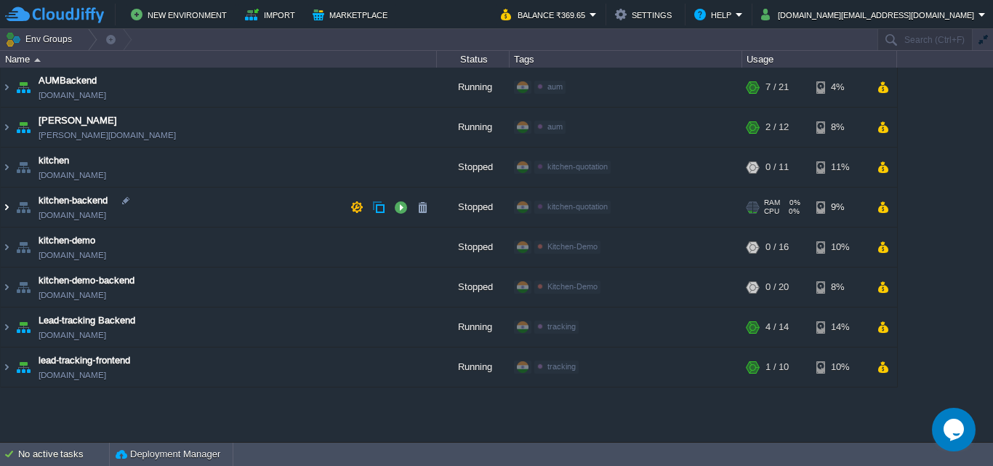
click at [6, 211] on img at bounding box center [7, 206] width 12 height 39
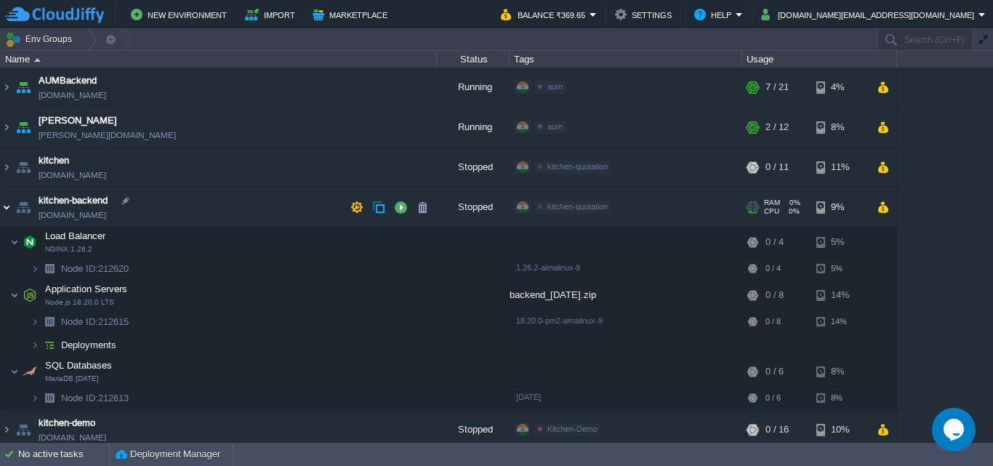
click at [12, 208] on img at bounding box center [7, 206] width 12 height 39
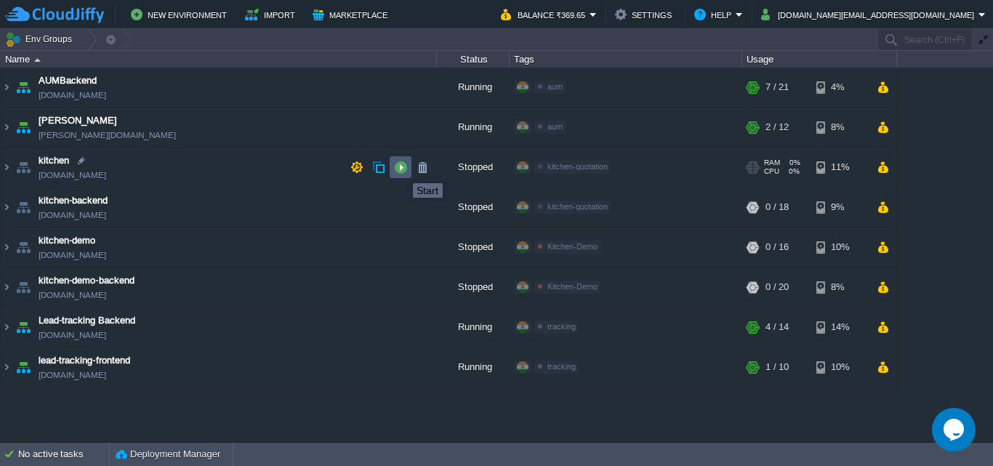
click at [402, 170] on button "button" at bounding box center [400, 167] width 13 height 13
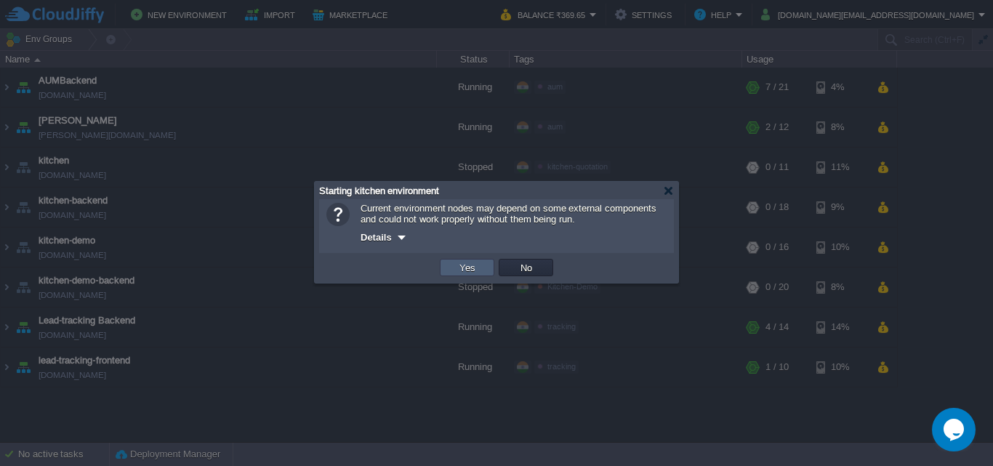
click at [480, 272] on td "Yes" at bounding box center [467, 267] width 55 height 17
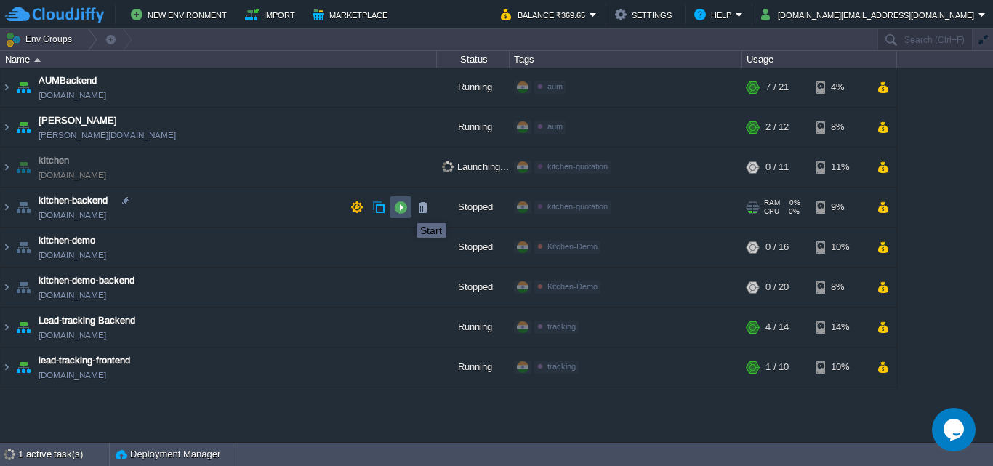
click at [405, 210] on button "button" at bounding box center [400, 207] width 13 height 13
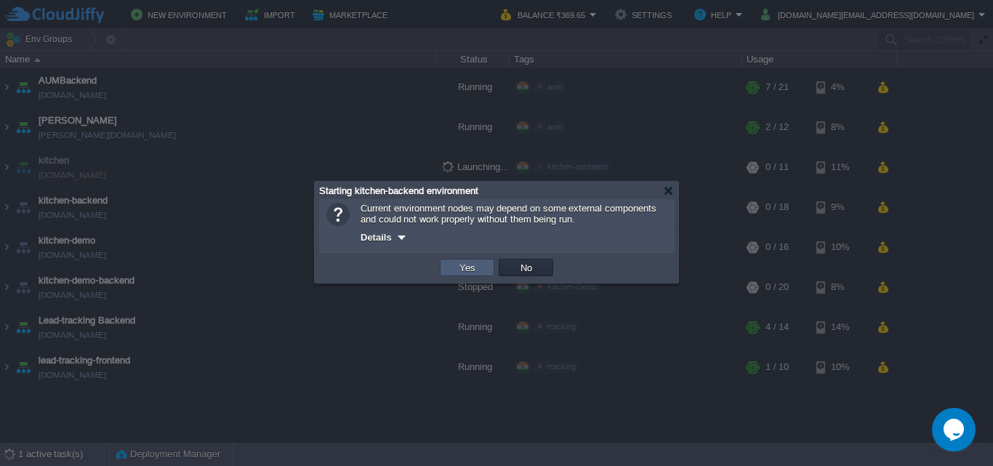
click at [485, 274] on td "Yes" at bounding box center [467, 267] width 55 height 17
